Goal: Information Seeking & Learning: Learn about a topic

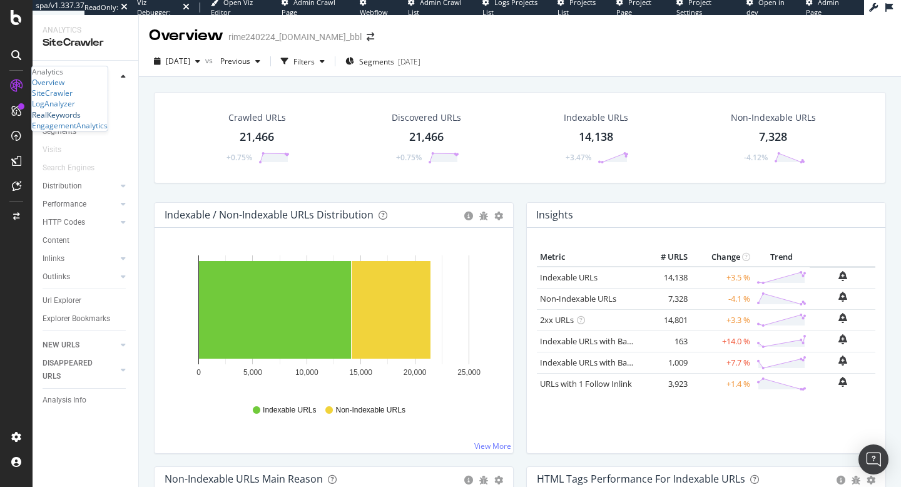
click at [81, 120] on div "RealKeywords" at bounding box center [56, 114] width 49 height 11
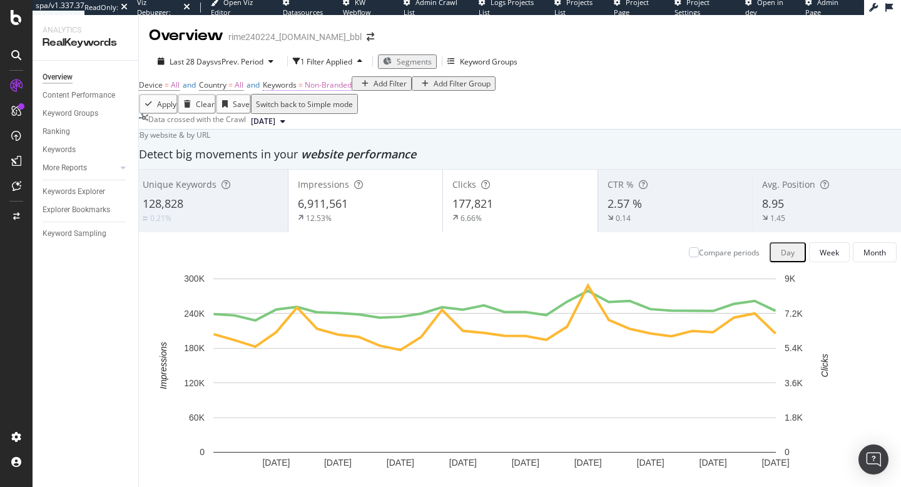
click at [340, 90] on span "Non-Branded" at bounding box center [328, 84] width 47 height 11
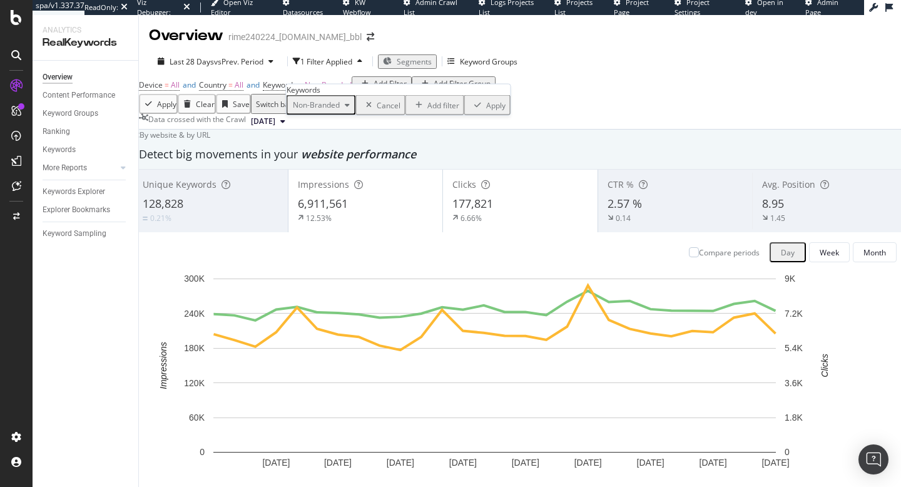
click at [325, 110] on span "Non-Branded" at bounding box center [314, 104] width 52 height 11
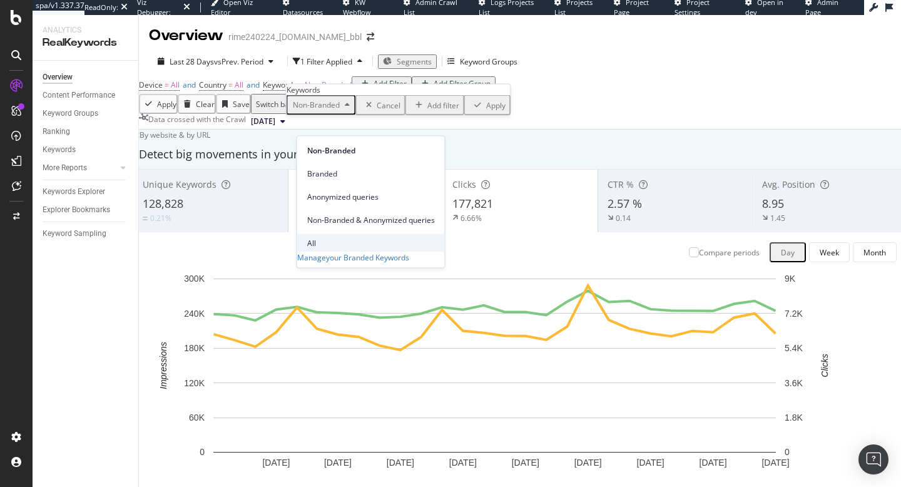
click at [336, 237] on span "All" at bounding box center [371, 242] width 128 height 11
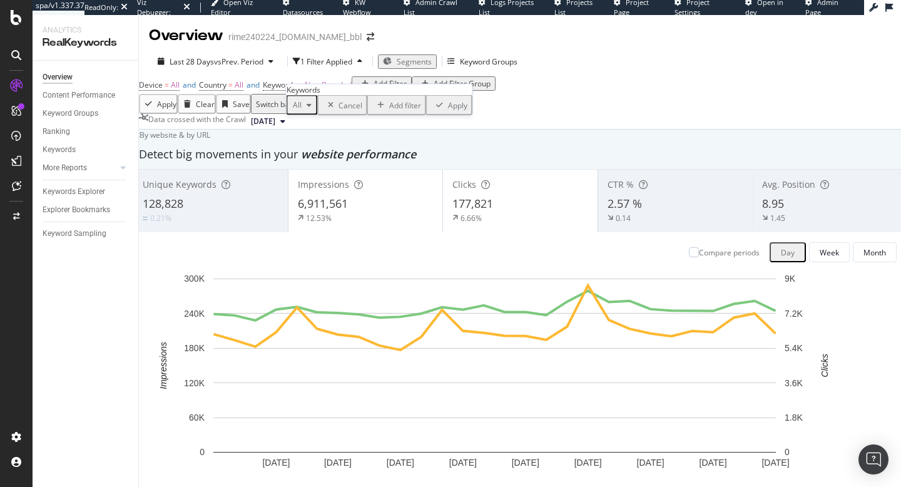
click at [431, 109] on div "button" at bounding box center [439, 105] width 17 height 8
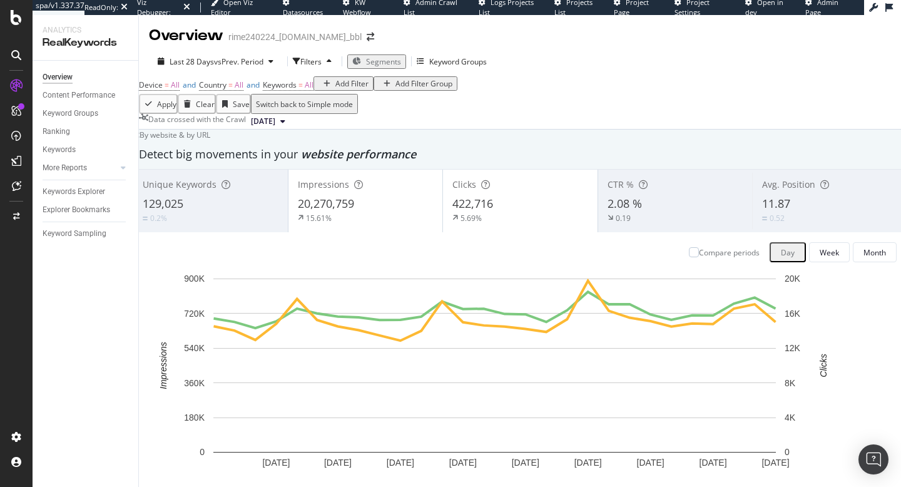
click at [535, 129] on div "Data crossed with the Crawl 2025 Apr. 14th" at bounding box center [520, 121] width 762 height 15
click at [210, 140] on div "By website & by URL" at bounding box center [172, 134] width 78 height 11
click at [81, 136] on link "Ranking" at bounding box center [86, 131] width 87 height 13
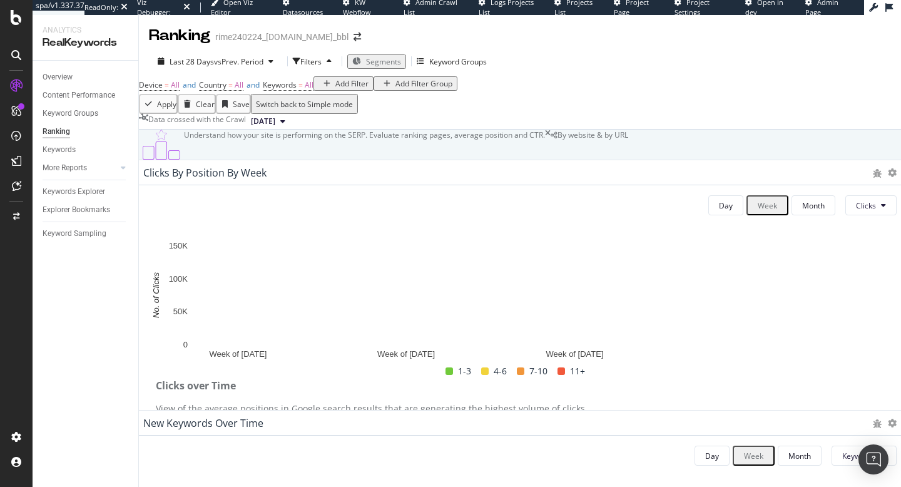
scroll to position [922, 0]
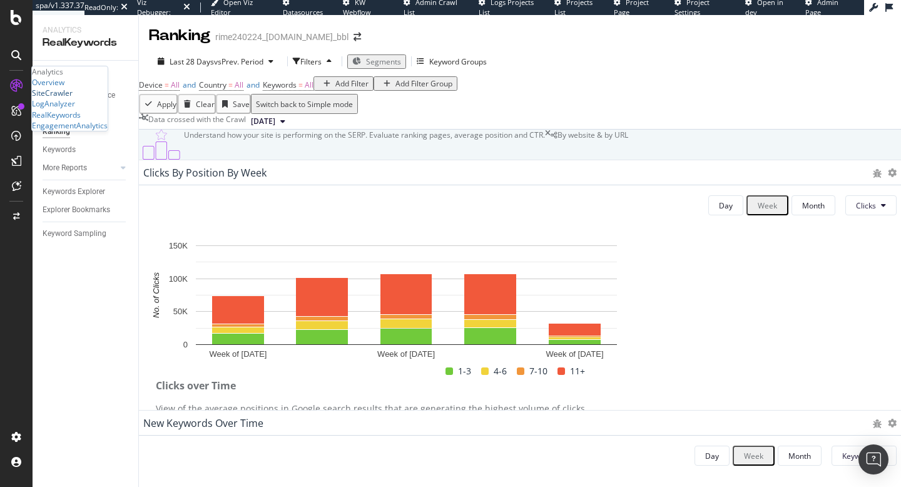
click at [60, 98] on div "SiteCrawler" at bounding box center [52, 93] width 41 height 11
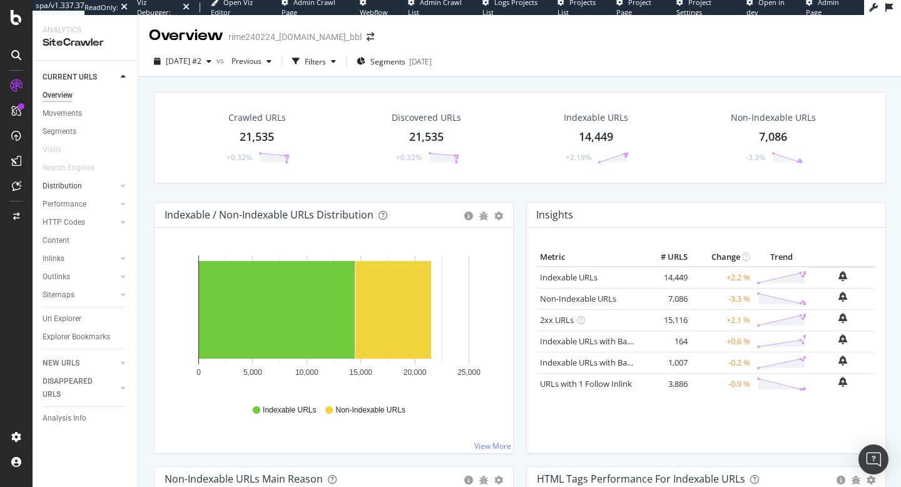
click at [107, 188] on div at bounding box center [110, 185] width 13 height 13
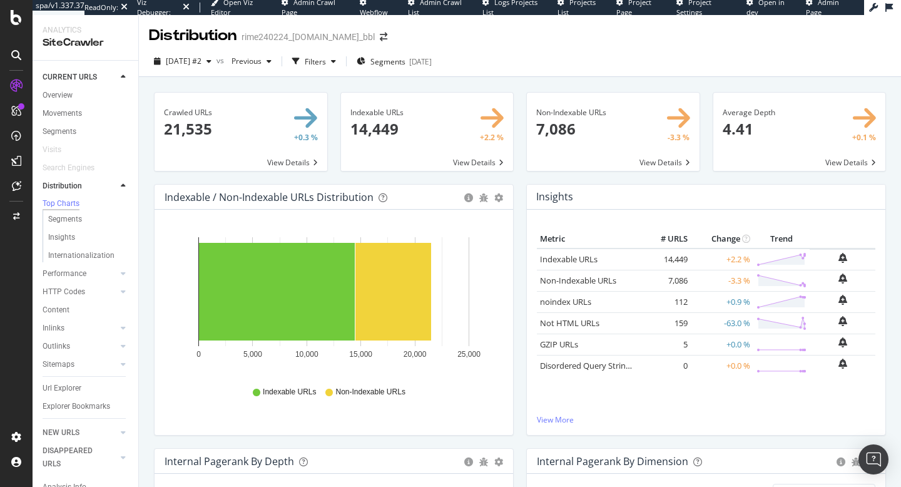
click at [59, 319] on div "Content" at bounding box center [91, 310] width 96 height 18
click at [59, 316] on div "Content" at bounding box center [56, 309] width 27 height 13
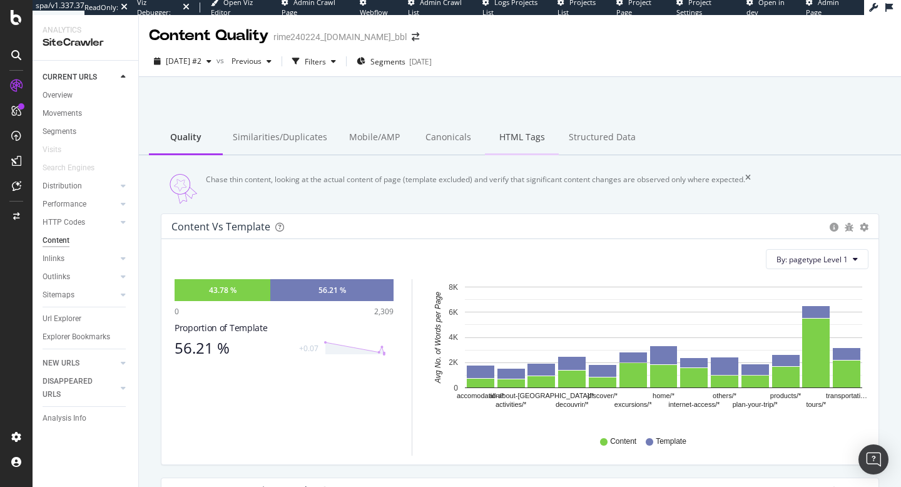
click at [507, 134] on div "HTML Tags" at bounding box center [522, 138] width 74 height 34
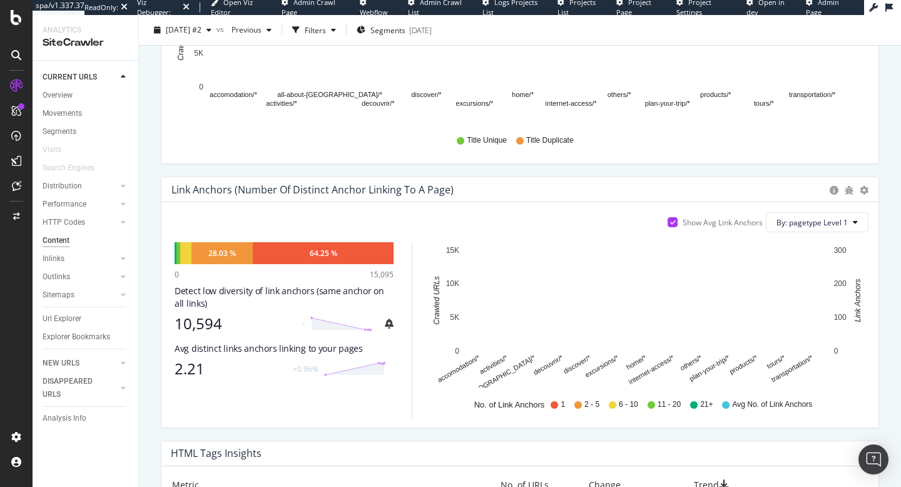
scroll to position [594, 0]
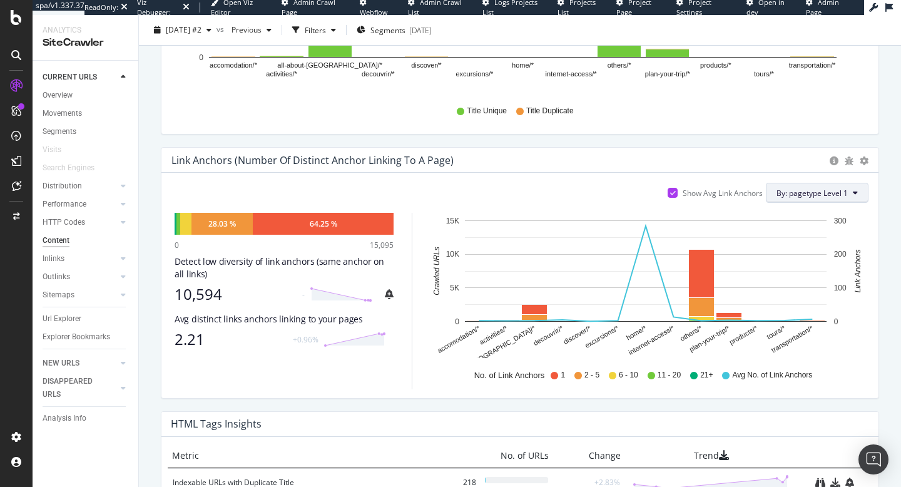
click at [816, 198] on span "By: pagetype Level 1" at bounding box center [811, 193] width 71 height 11
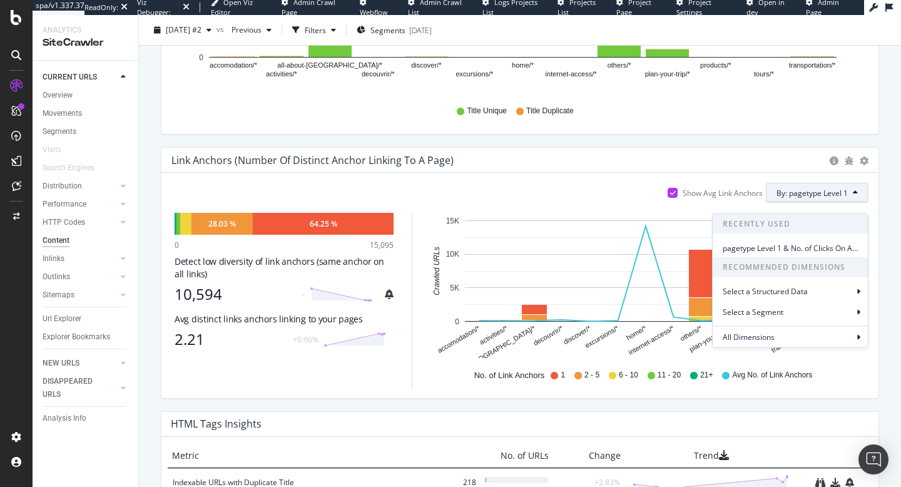
click at [754, 183] on div "Show Avg Link Anchors By: pagetype Level 1 Recently Used pagetype Level 1 & No.…" at bounding box center [519, 285] width 717 height 225
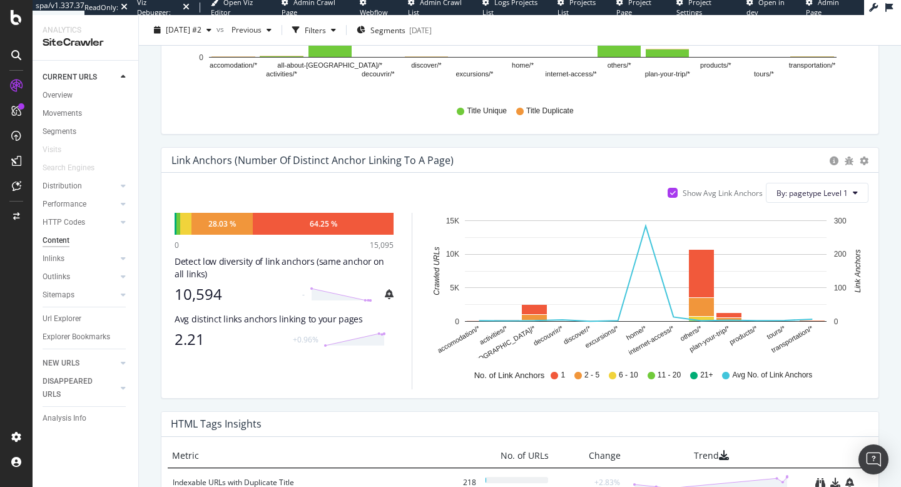
click at [670, 196] on icon at bounding box center [673, 192] width 6 height 6
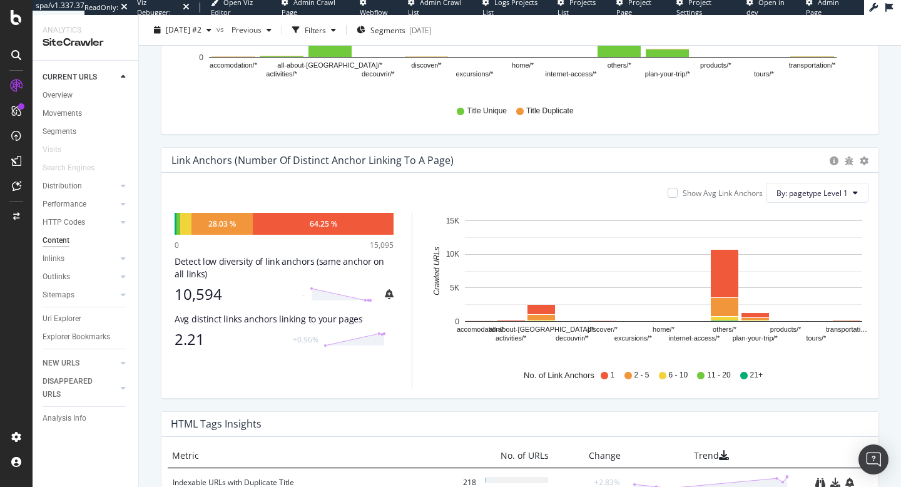
click at [667, 198] on div at bounding box center [672, 193] width 10 height 10
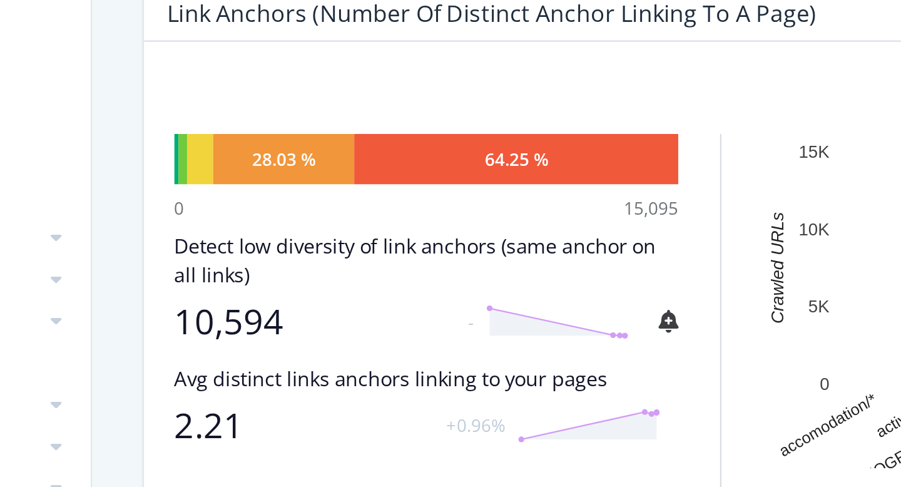
scroll to position [665, 0]
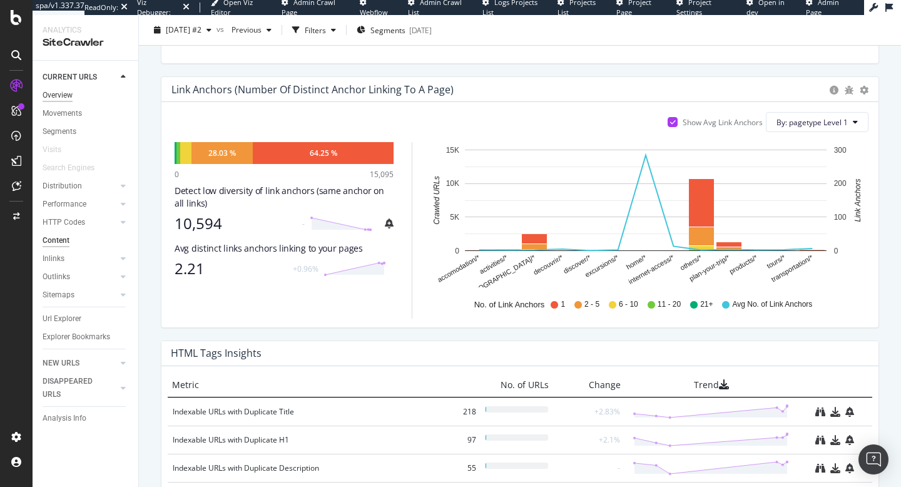
click at [54, 99] on div "Overview" at bounding box center [58, 95] width 30 height 13
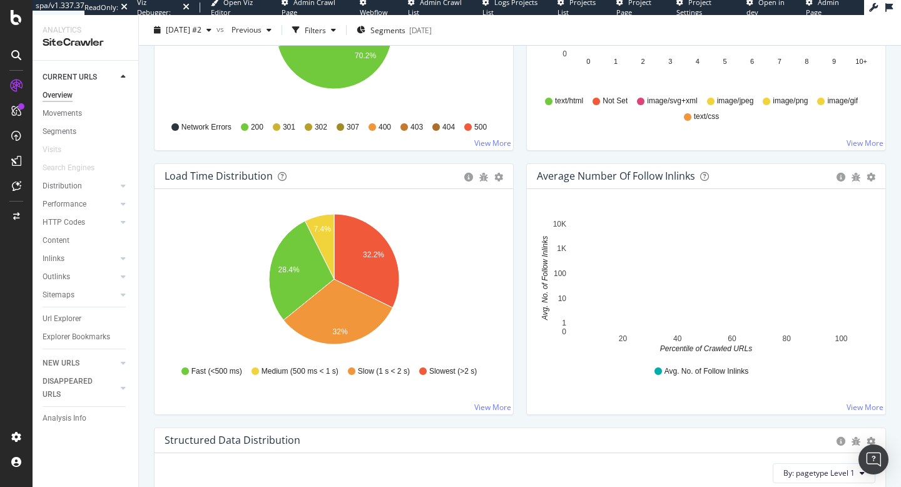
scroll to position [835, 0]
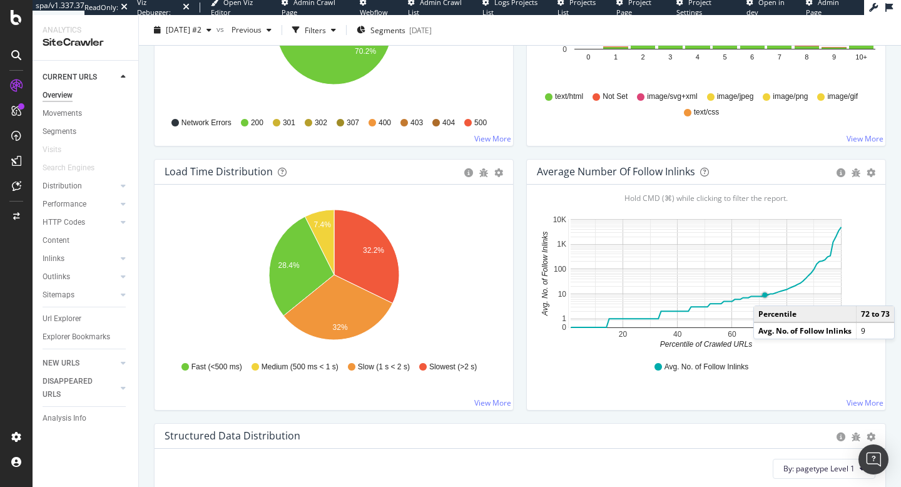
click at [765, 293] on circle "A chart." at bounding box center [764, 294] width 5 height 5
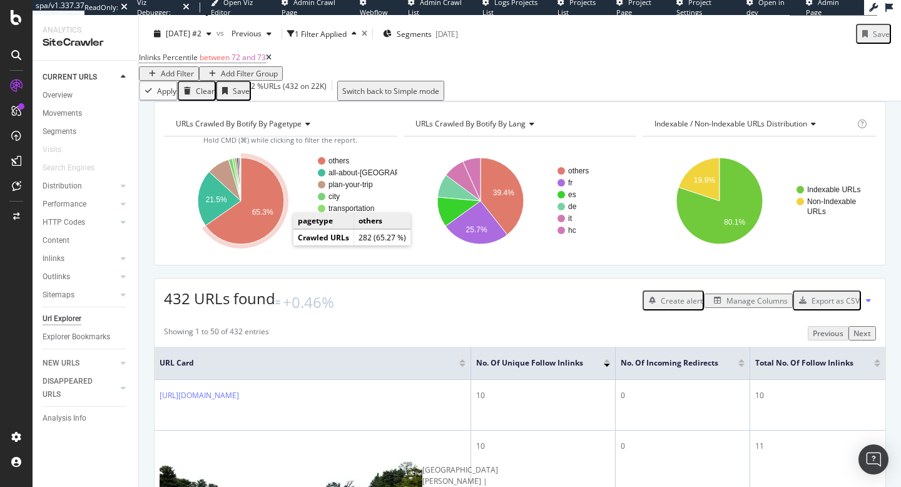
scroll to position [29, 0]
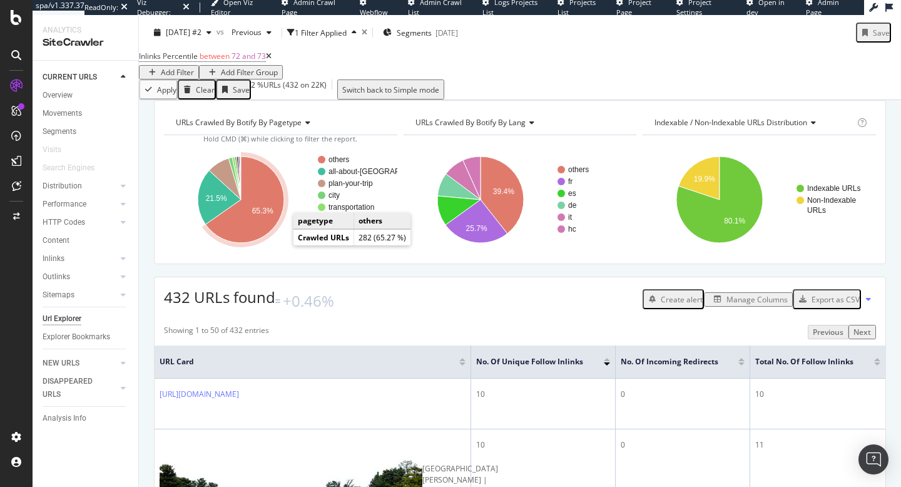
click at [258, 216] on text "65.3%" at bounding box center [262, 211] width 21 height 9
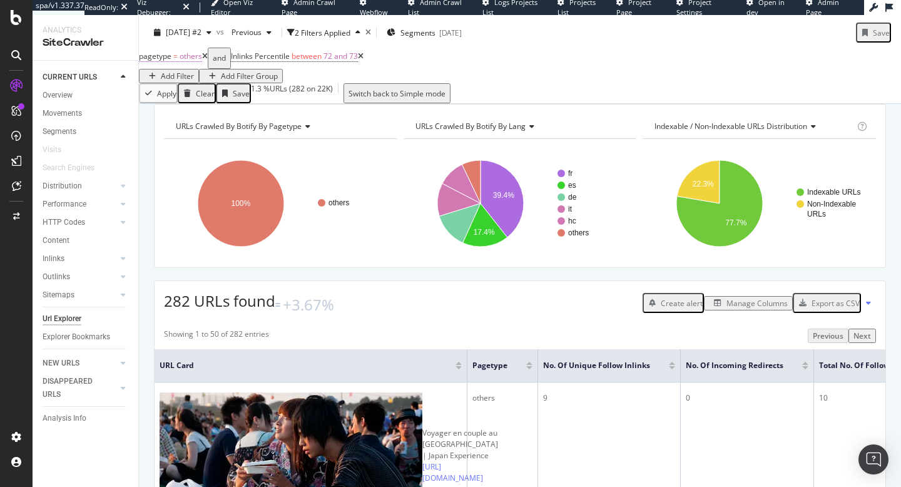
click at [171, 61] on span "pagetype" at bounding box center [155, 56] width 33 height 11
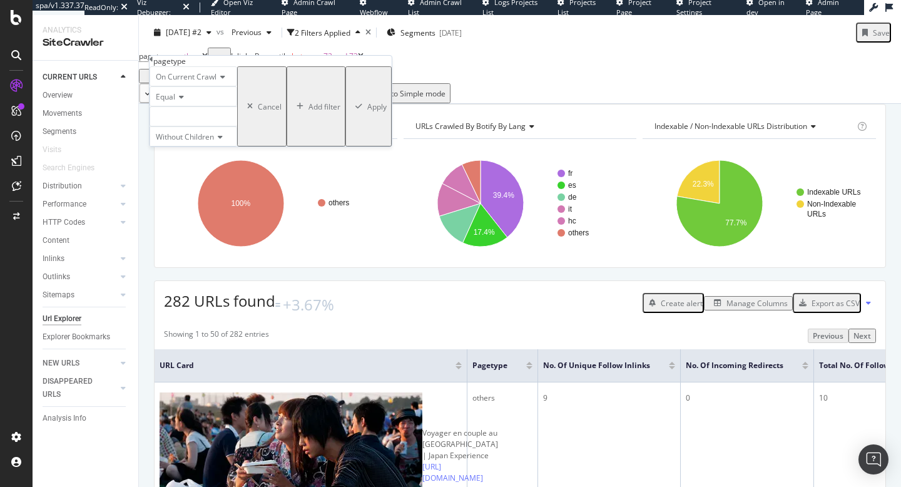
click at [139, 84] on div "pagetype = others and Inlinks Percentile between 72 and 73 Add Filter Add Filte…" at bounding box center [520, 76] width 762 height 56
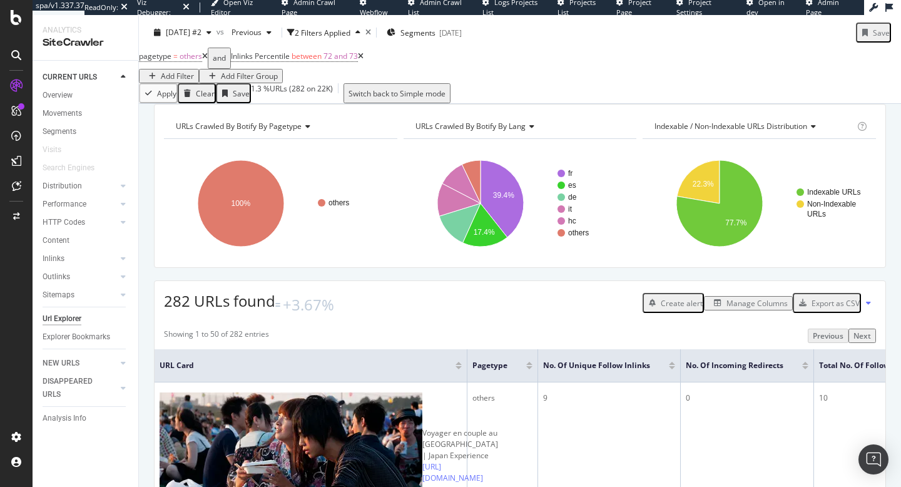
click at [169, 69] on span "pagetype = others" at bounding box center [173, 58] width 69 height 21
click at [171, 61] on span "pagetype" at bounding box center [155, 56] width 33 height 11
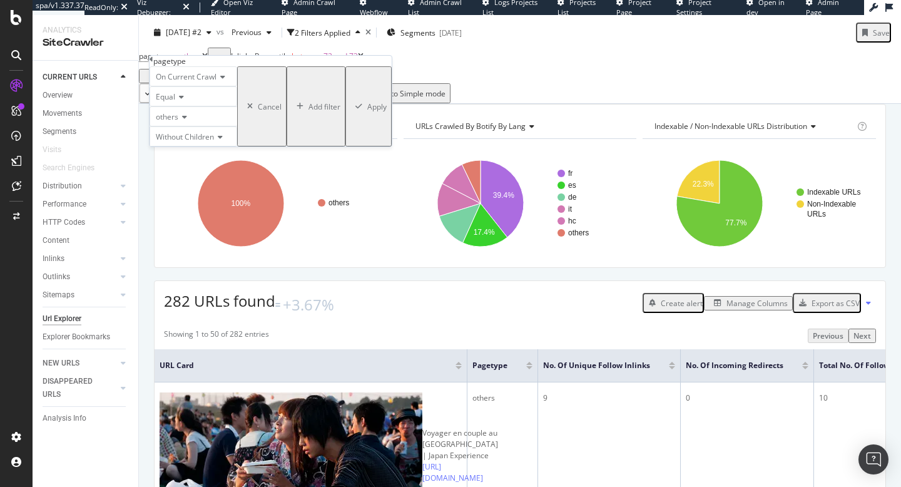
click at [179, 106] on div "Equal" at bounding box center [193, 96] width 88 height 20
click at [184, 131] on span "Not Equal" at bounding box center [170, 126] width 34 height 11
click at [367, 112] on div "Apply" at bounding box center [376, 106] width 19 height 11
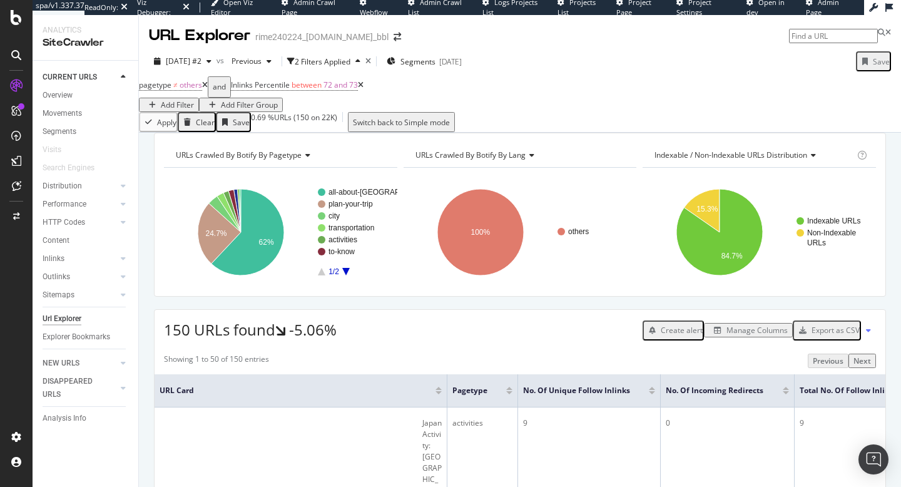
click at [66, 103] on div "Overview" at bounding box center [91, 97] width 96 height 16
click at [68, 100] on div "Overview" at bounding box center [58, 95] width 30 height 13
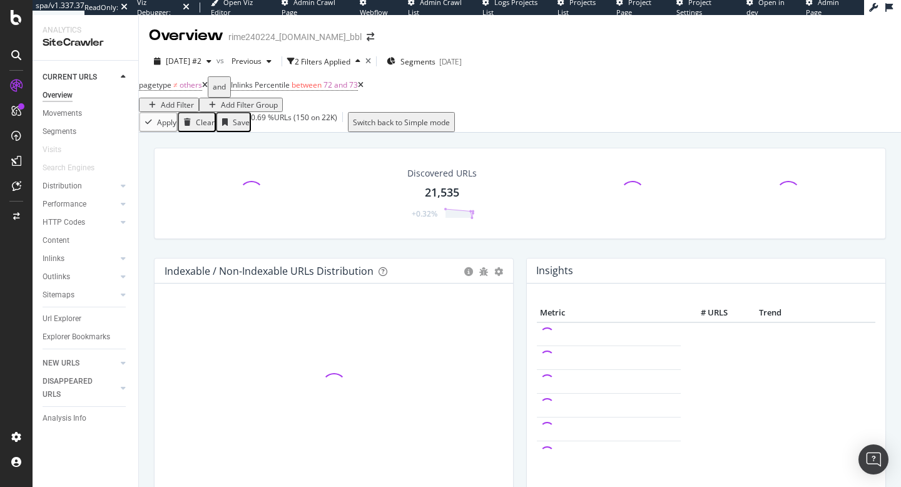
click at [208, 89] on icon at bounding box center [205, 85] width 6 height 8
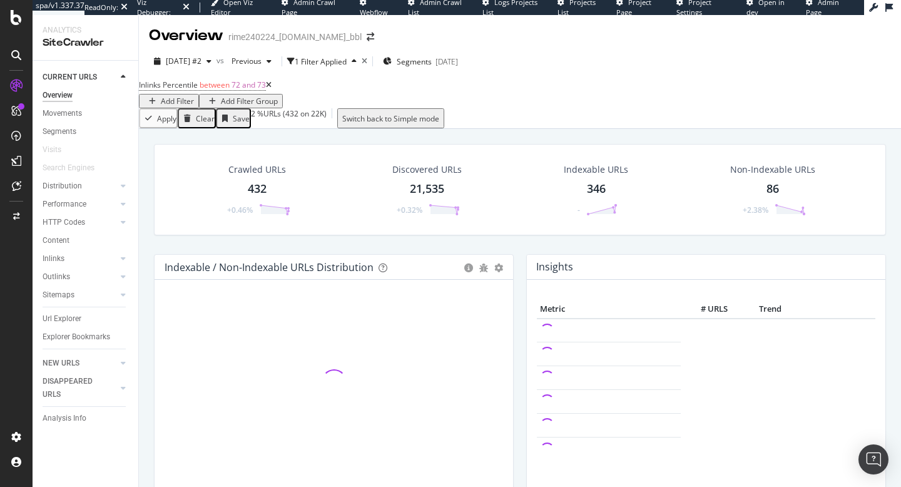
click at [271, 89] on icon at bounding box center [269, 85] width 6 height 8
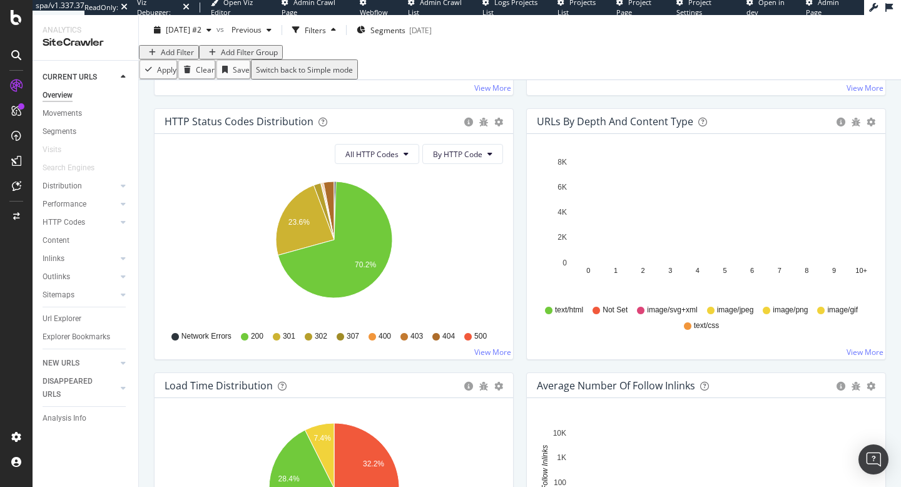
scroll to position [669, 0]
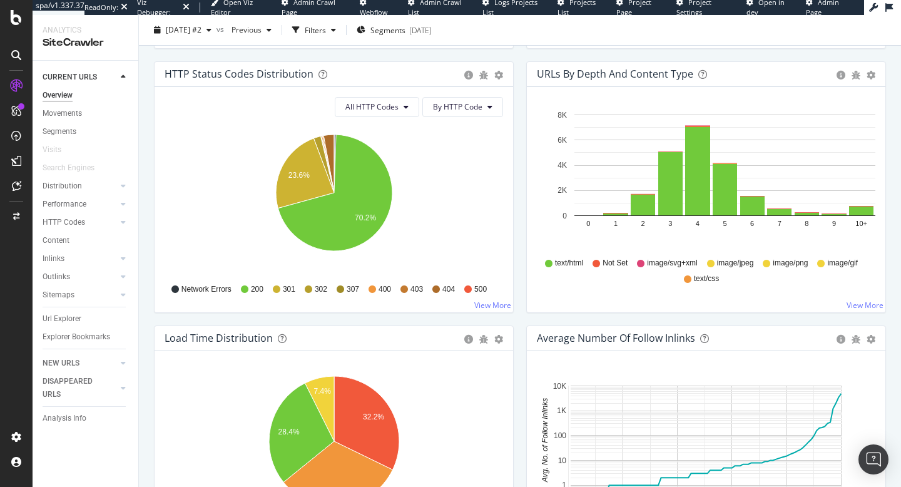
scroll to position [612, 0]
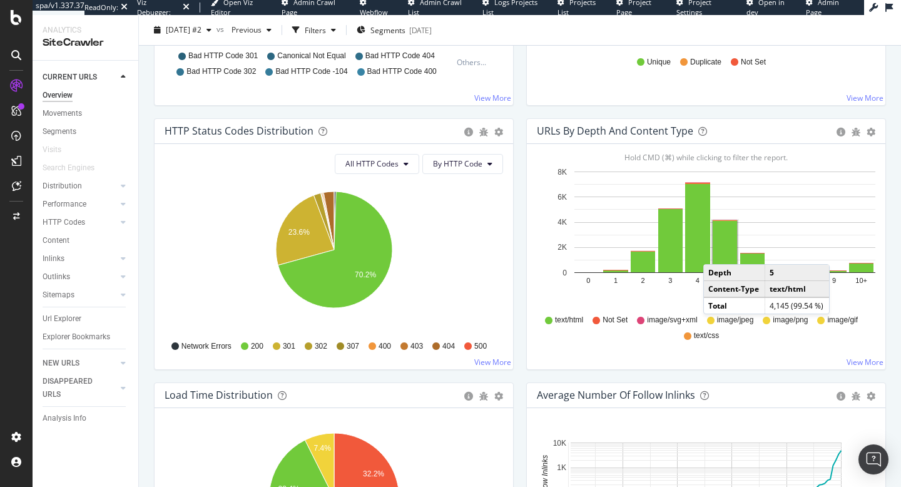
click at [715, 251] on rect "A chart." at bounding box center [724, 246] width 24 height 51
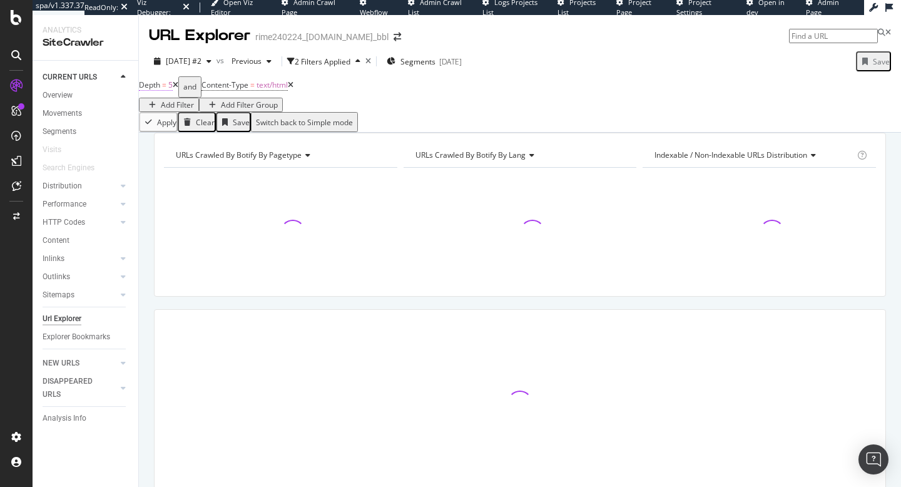
click at [160, 90] on span "Depth" at bounding box center [149, 84] width 21 height 11
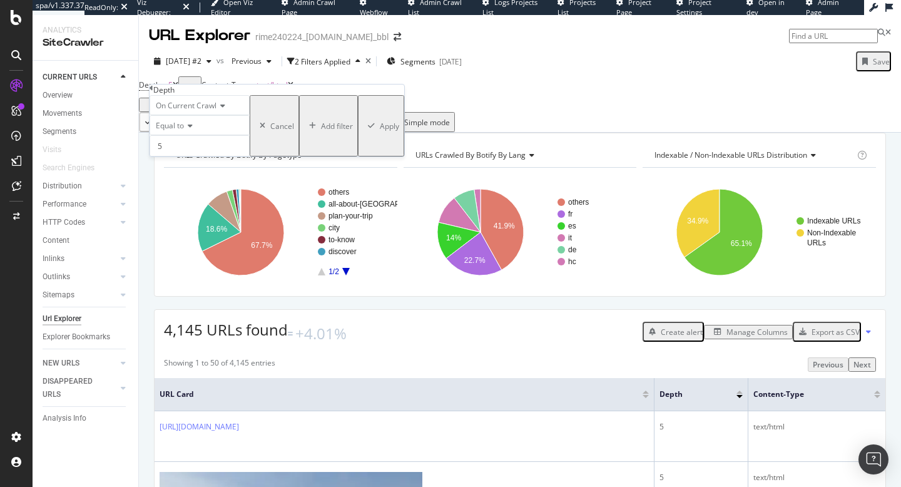
click at [184, 131] on span "Equal to" at bounding box center [170, 125] width 28 height 11
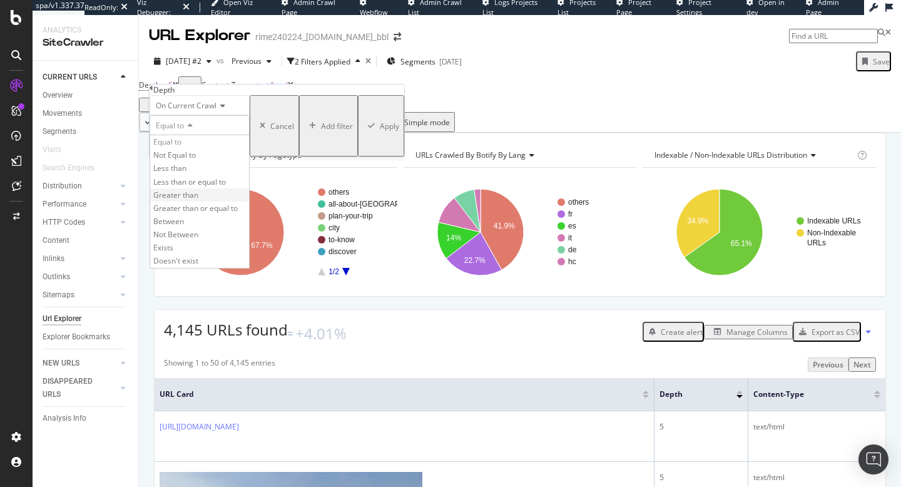
click at [198, 200] on span "Greater than" at bounding box center [175, 194] width 45 height 11
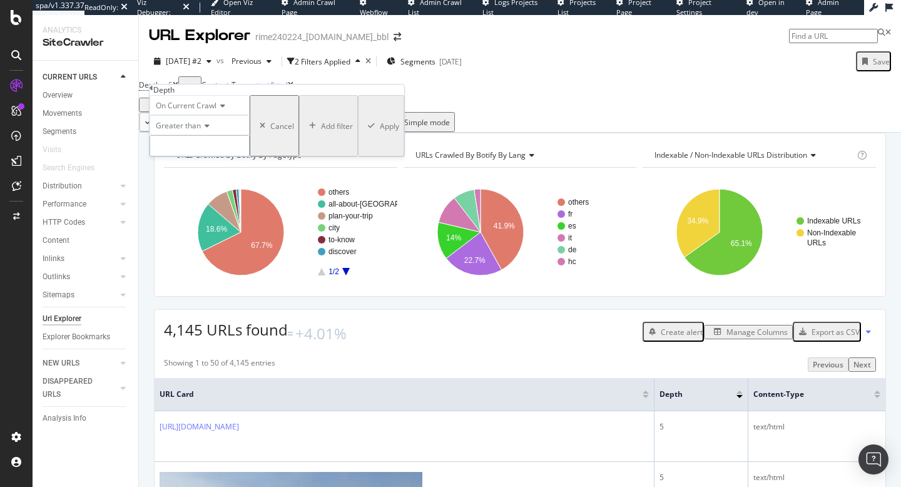
click at [184, 156] on input "number" at bounding box center [199, 145] width 100 height 21
type input "3"
click at [380, 131] on div "Apply" at bounding box center [389, 126] width 19 height 11
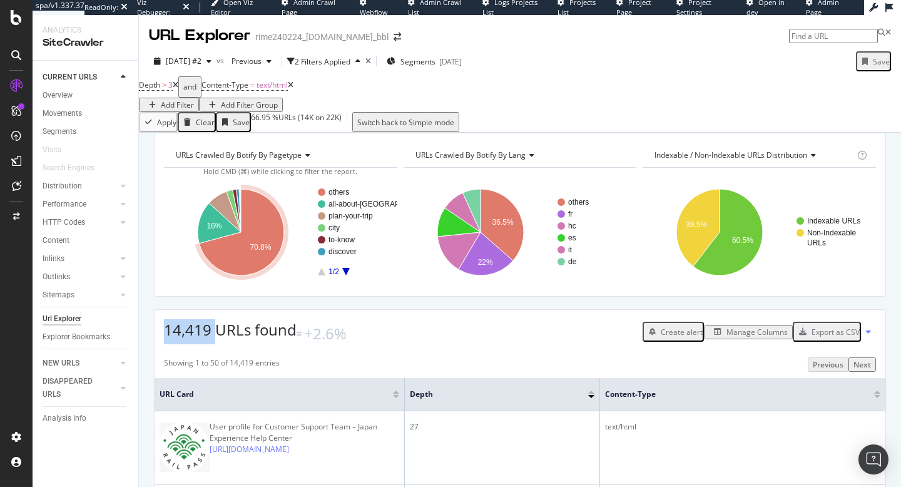
drag, startPoint x: 163, startPoint y: 349, endPoint x: 212, endPoint y: 348, distance: 49.4
click at [212, 344] on div "14,419 URLs found +2.6% Create alert Manage Columns Export as CSV" at bounding box center [519, 327] width 730 height 34
copy span "14,419"
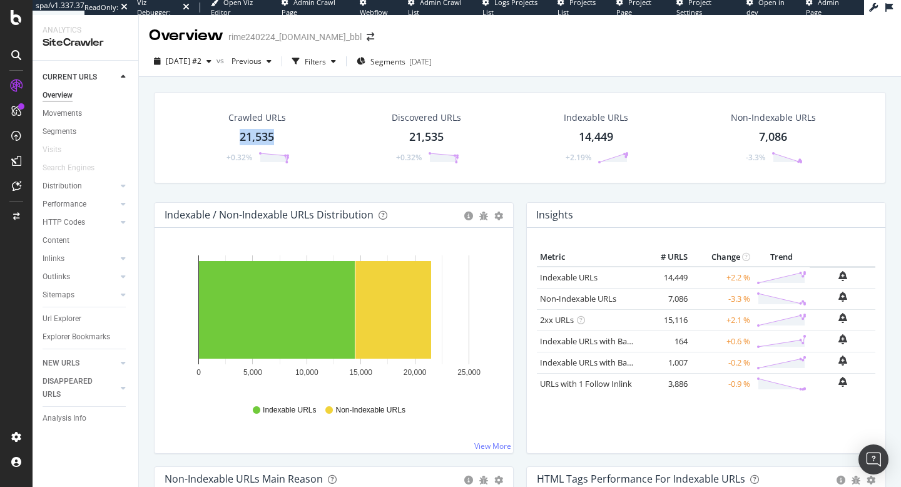
copy div "21,535"
drag, startPoint x: 228, startPoint y: 133, endPoint x: 273, endPoint y: 138, distance: 44.7
click at [273, 138] on div "Crawled URLs 21,535 +0.32%" at bounding box center [256, 137] width 91 height 65
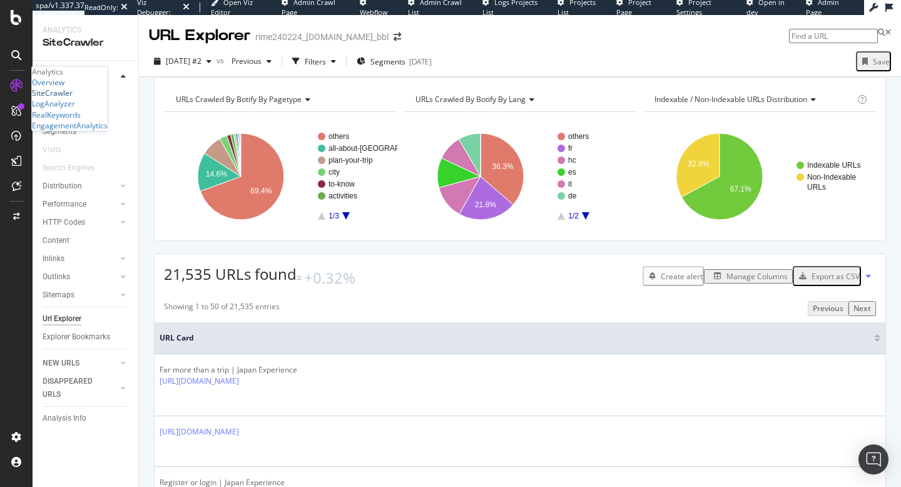
click at [73, 98] on div "SiteCrawler" at bounding box center [52, 93] width 41 height 11
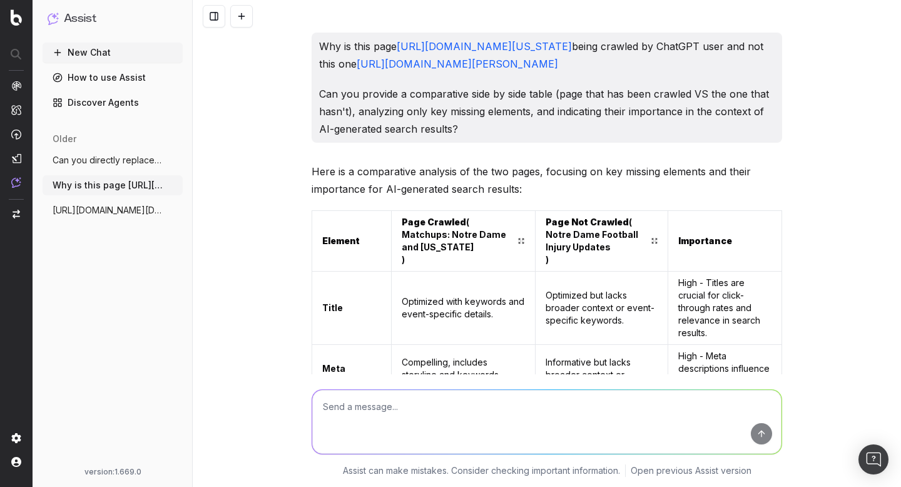
scroll to position [7824, 0]
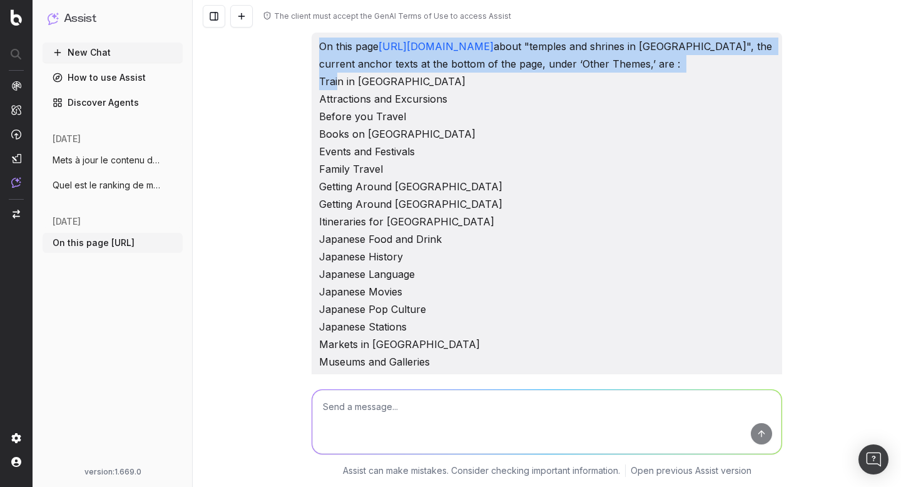
drag, startPoint x: 316, startPoint y: 43, endPoint x: 473, endPoint y: 139, distance: 184.5
click at [473, 139] on div "On this page https://www.japan-experience.com/decouvrir/temples-sanctuaires?_gl…" at bounding box center [546, 254] width 470 height 443
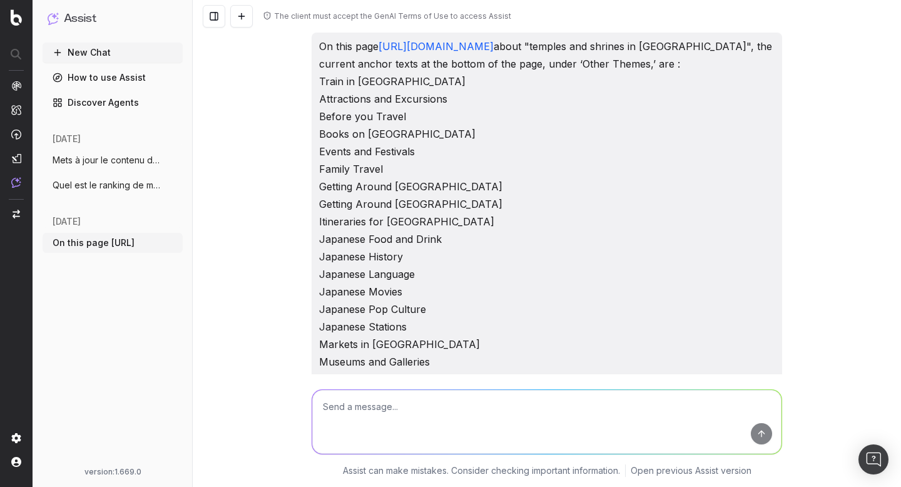
click at [474, 227] on p "On this page https://www.japan-experience.com/decouvrir/temples-sanctuaires?_gl…" at bounding box center [546, 230] width 455 height 385
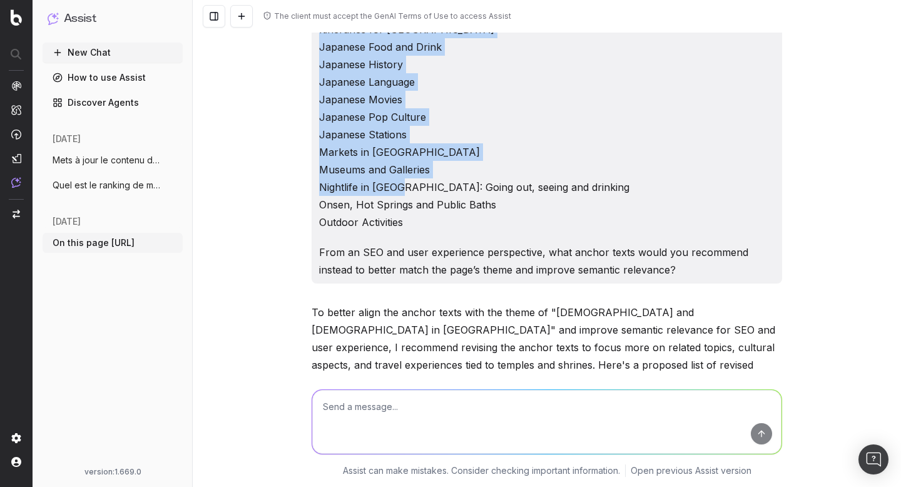
scroll to position [208, 0]
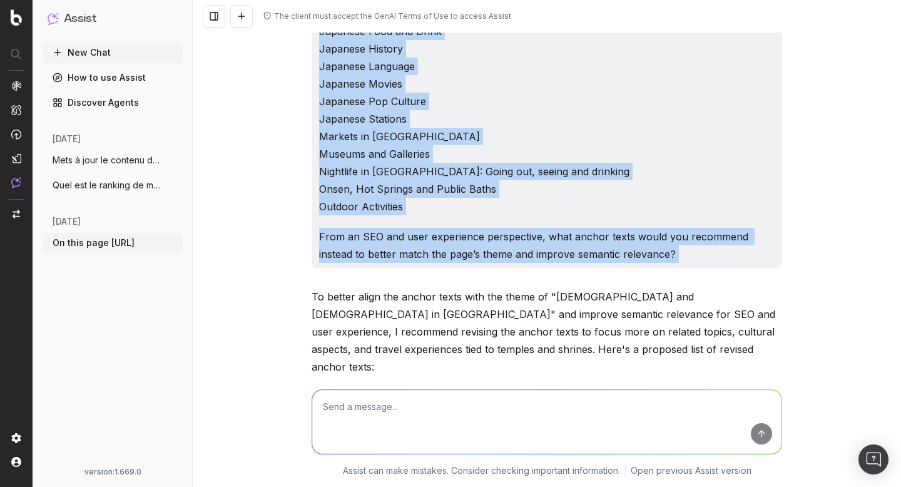
drag, startPoint x: 321, startPoint y: 43, endPoint x: 627, endPoint y: 321, distance: 413.9
copy div "On this page https://www.japan-experience.com/decouvrir/temples-sanctuaires?_gl…"
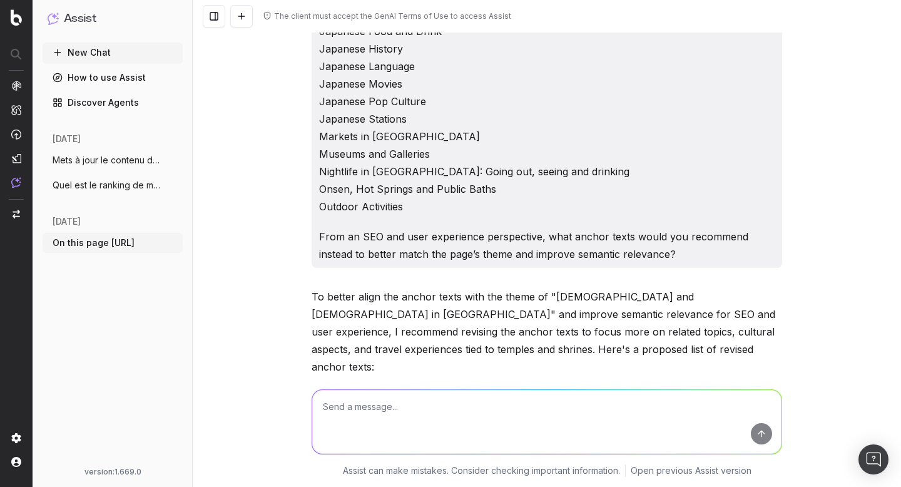
click at [540, 108] on p "On this page https://www.japan-experience.com/decouvrir/temples-sanctuaires?_gl…" at bounding box center [546, 22] width 455 height 385
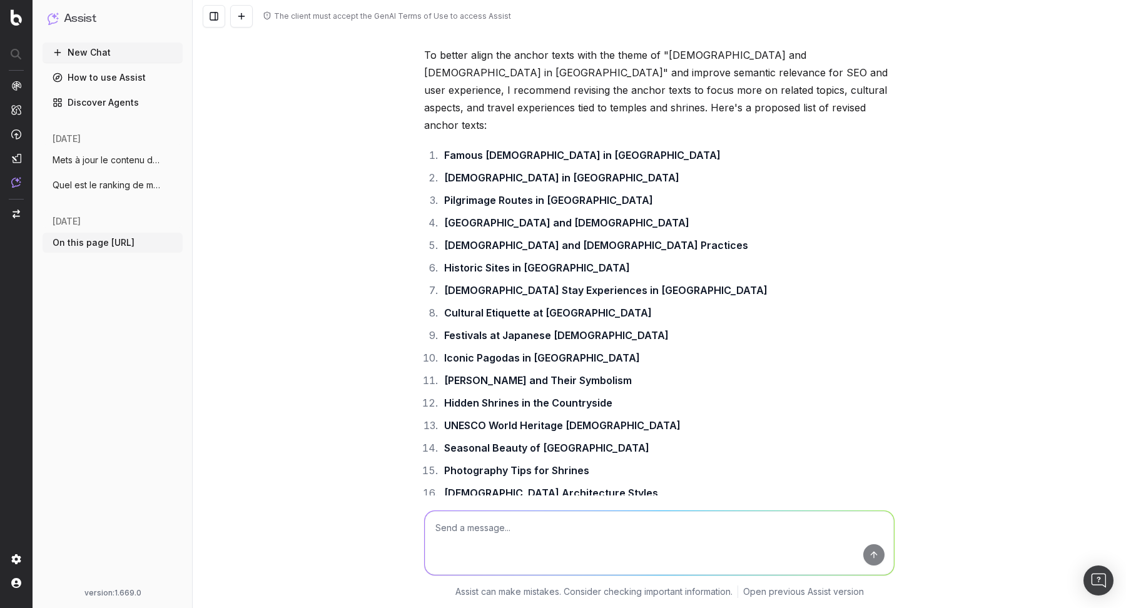
scroll to position [457, 0]
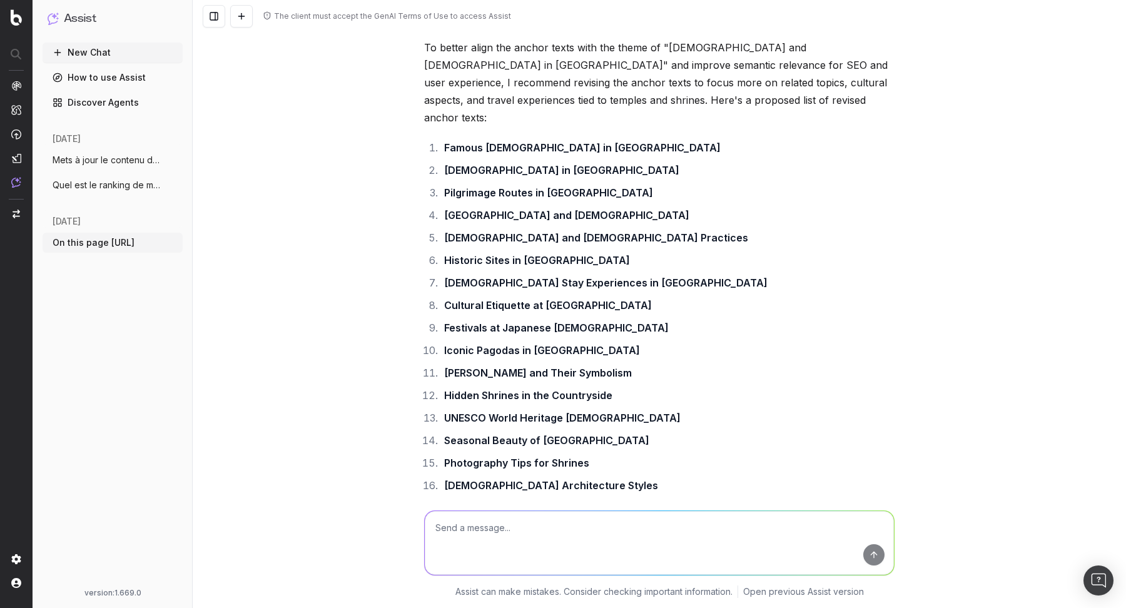
click at [900, 249] on div "The client must accept the GenAI Terms of Use to access Assist On this page htt…" at bounding box center [659, 304] width 933 height 608
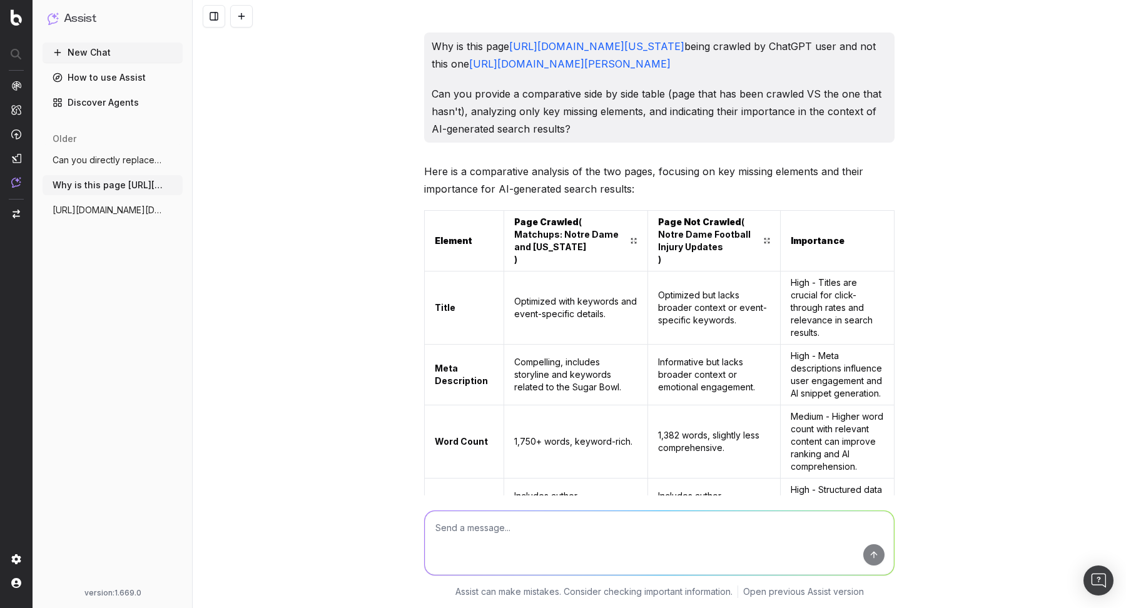
scroll to position [7824, 0]
